Goal: Information Seeking & Learning: Find specific fact

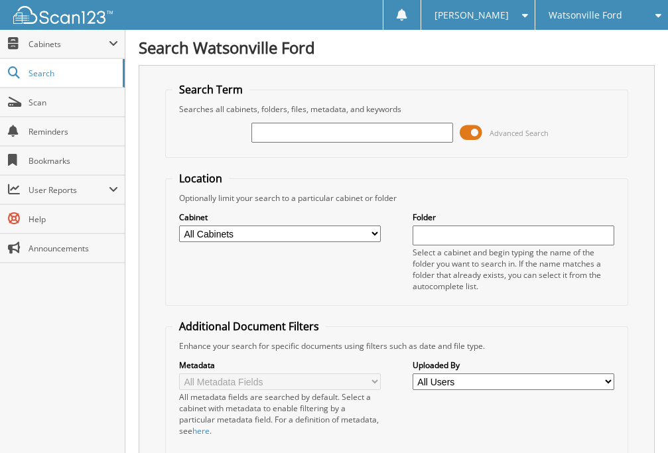
click at [314, 142] on input "text" at bounding box center [352, 133] width 202 height 20
type input "pf1029"
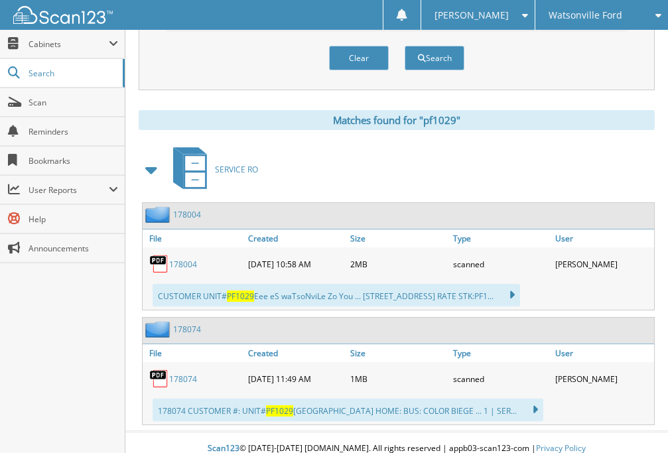
scroll to position [529, 0]
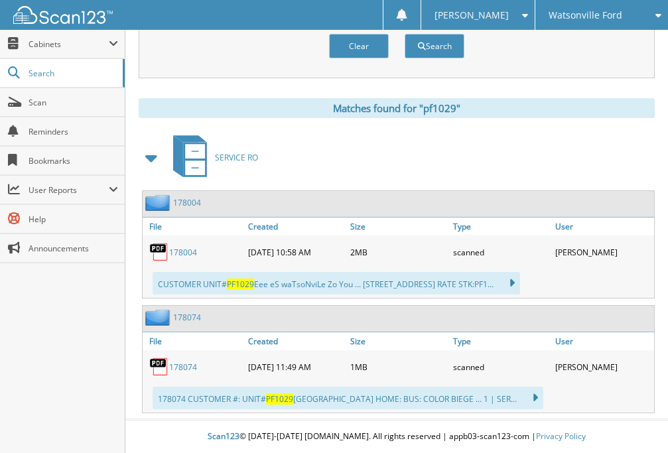
click at [189, 253] on link "178004" at bounding box center [183, 252] width 28 height 11
click at [193, 366] on link "178074" at bounding box center [183, 367] width 28 height 11
click at [72, 338] on div "Close Cabinets This Company All Companies Email Addresses" at bounding box center [62, 241] width 125 height 423
